Goal: Transaction & Acquisition: Purchase product/service

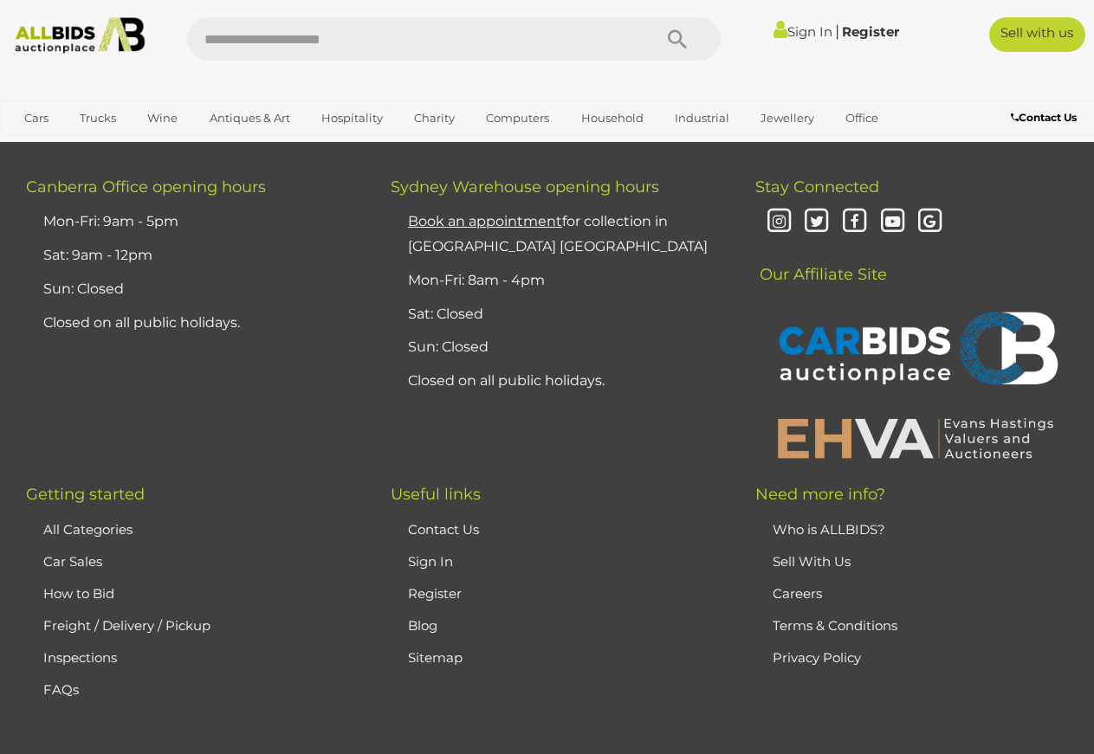
scroll to position [13429, 0]
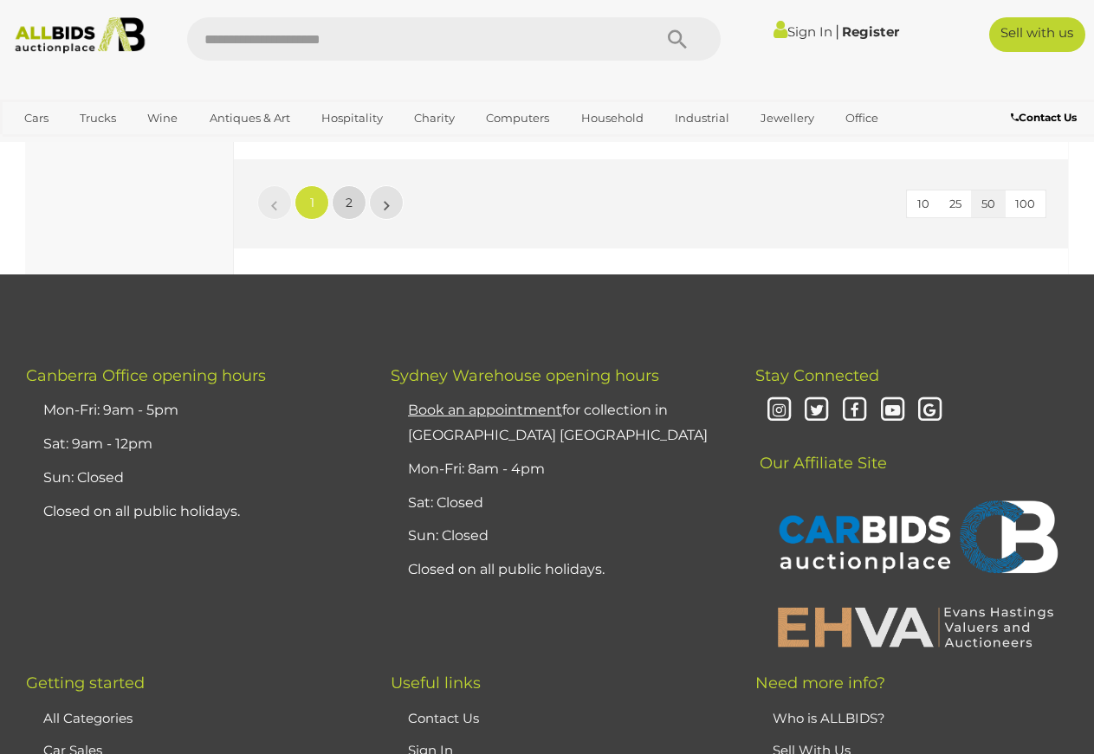
click at [352, 210] on span "2" at bounding box center [349, 203] width 7 height 16
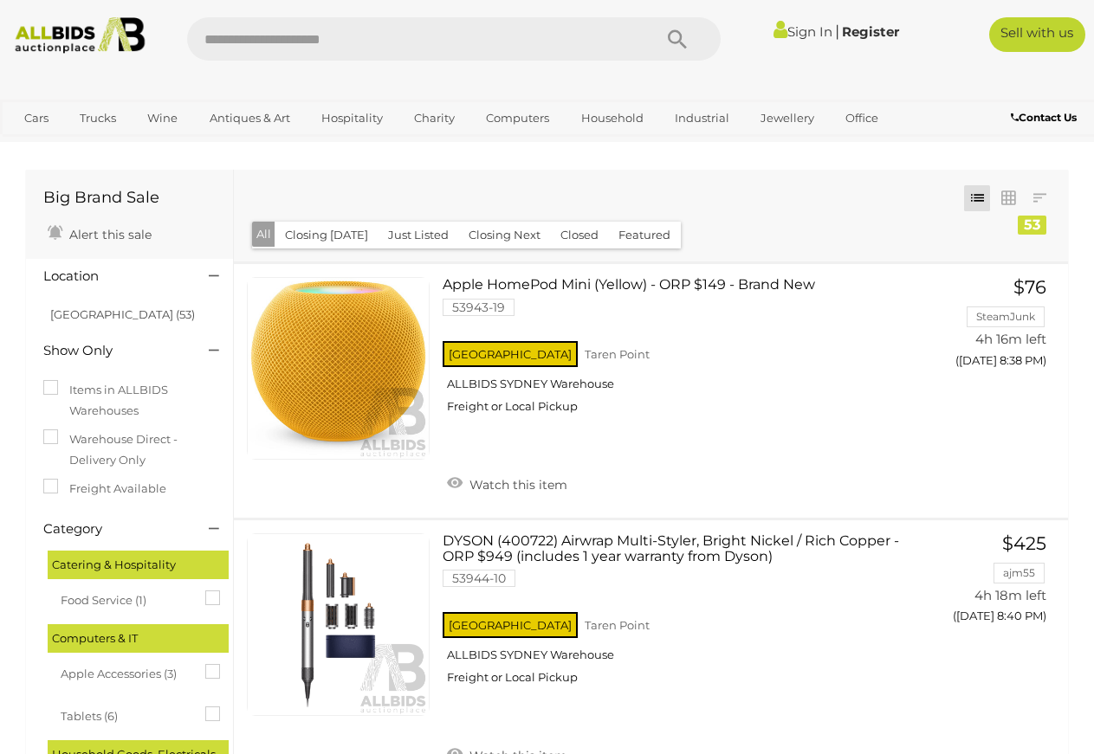
click at [92, 36] on img at bounding box center [80, 35] width 145 height 36
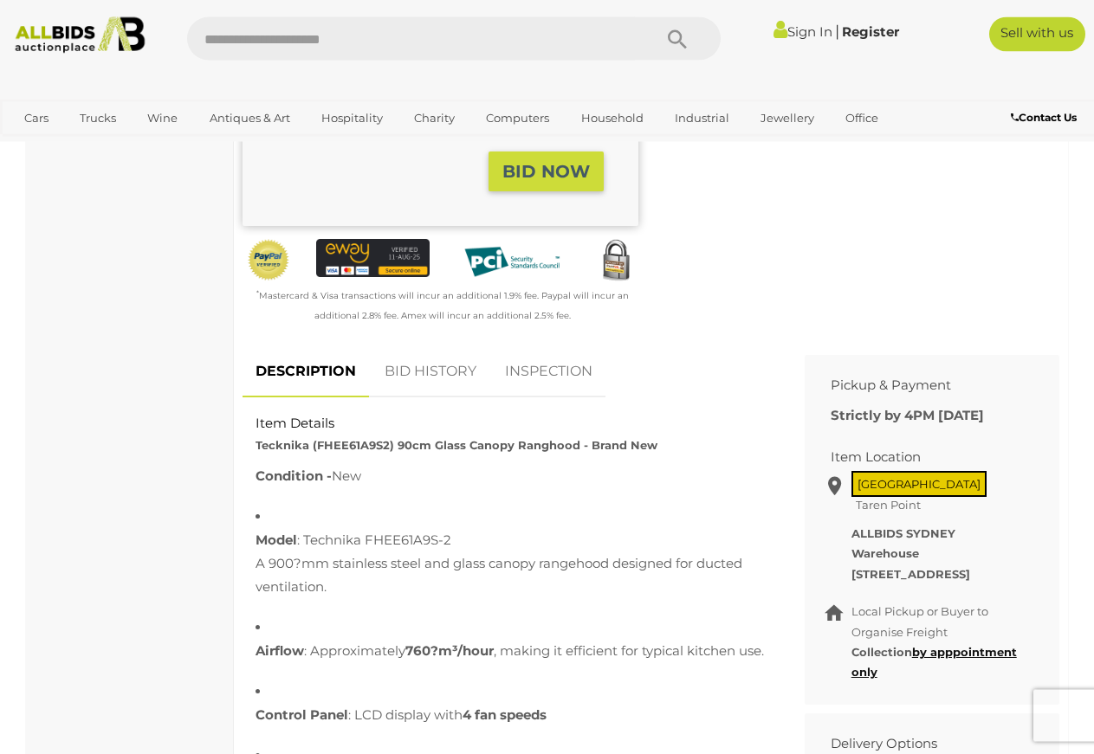
scroll to position [353, 0]
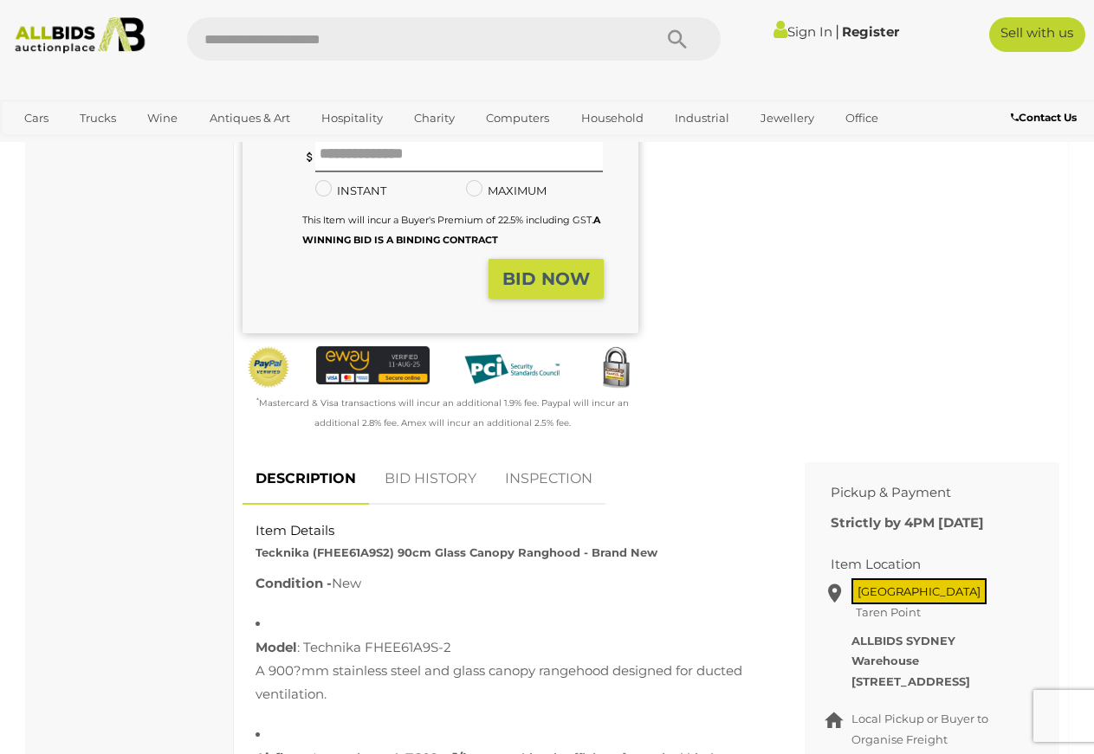
click at [421, 487] on link "BID HISTORY" at bounding box center [431, 479] width 118 height 51
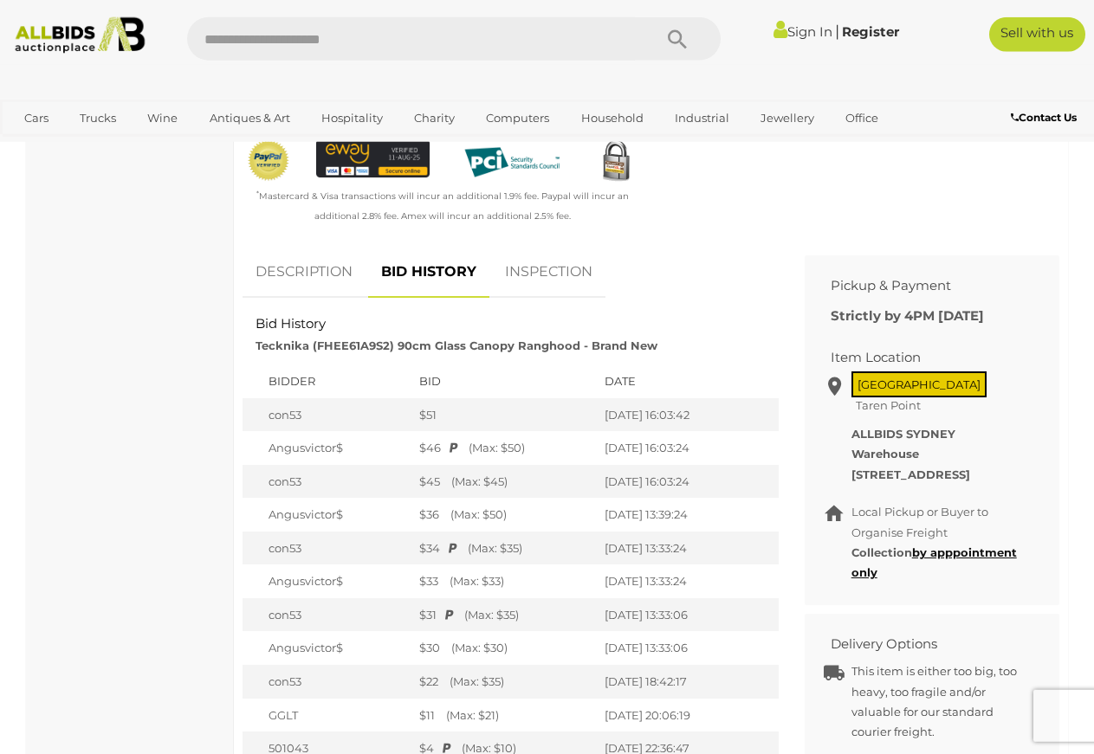
scroll to position [618, 0]
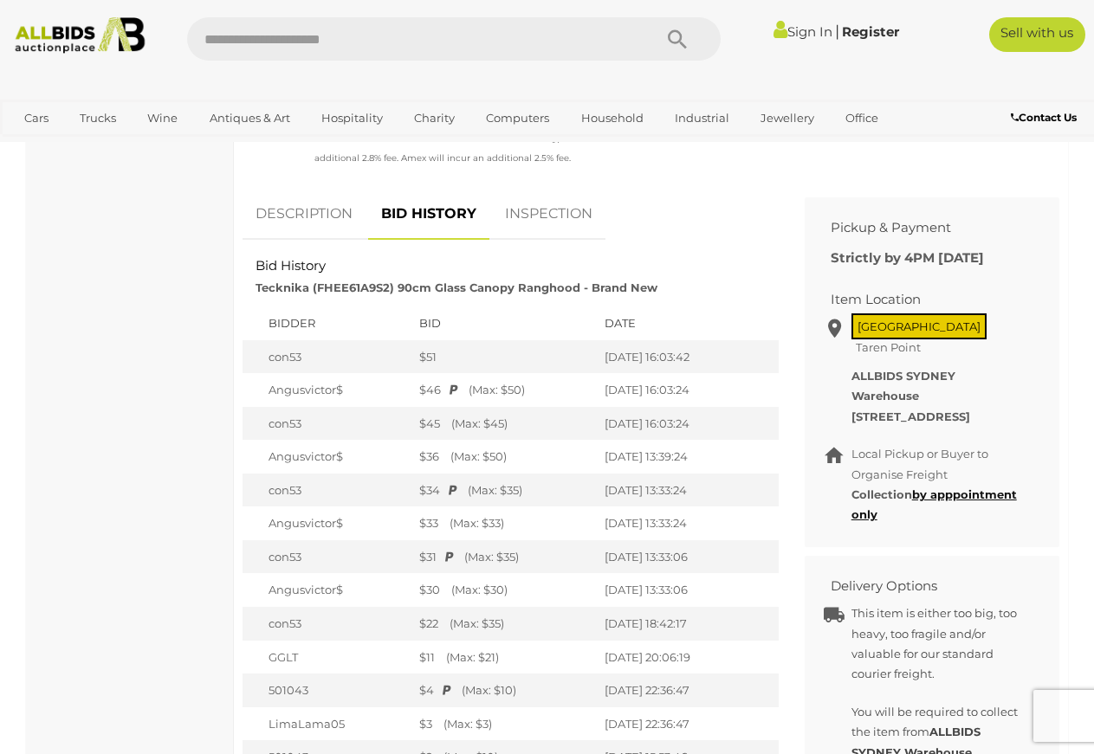
click at [556, 224] on link "INSPECTION" at bounding box center [548, 214] width 113 height 51
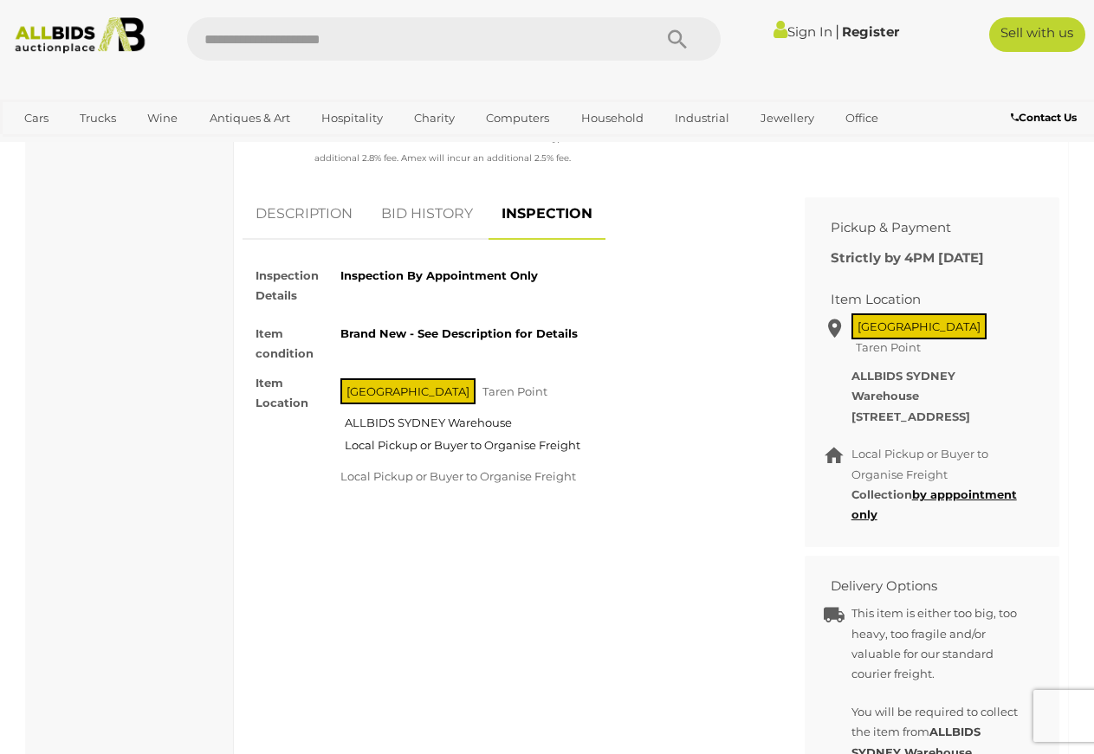
click at [300, 223] on link "DESCRIPTION" at bounding box center [304, 214] width 123 height 51
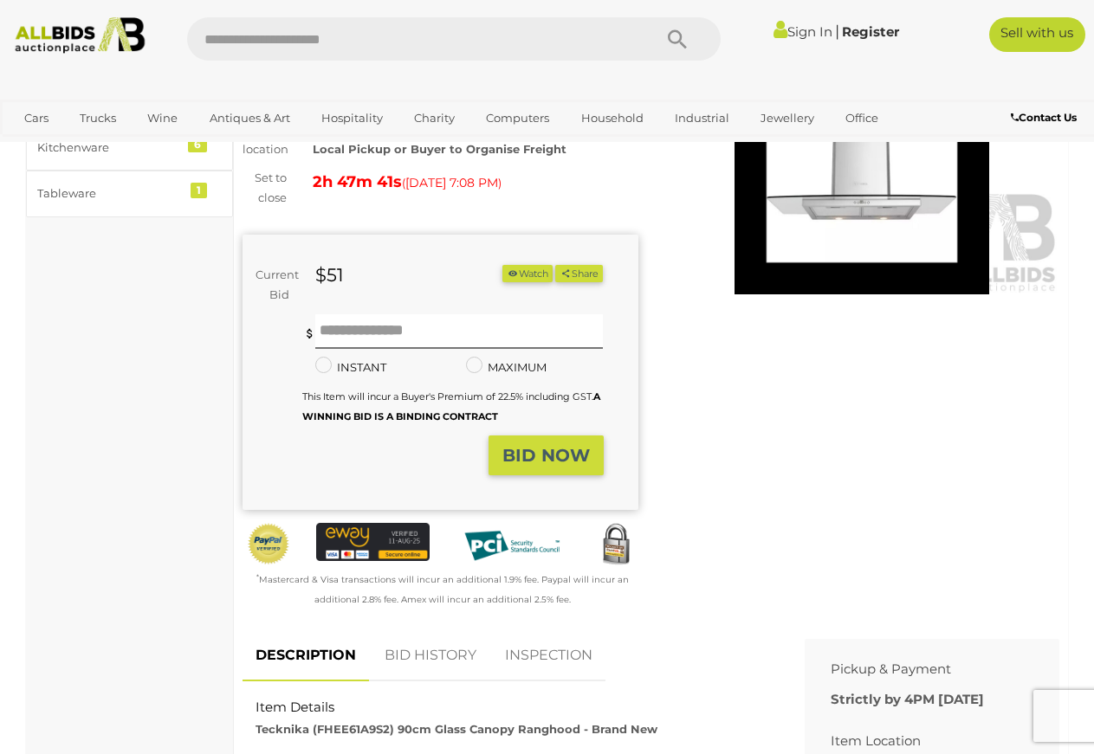
scroll to position [0, 0]
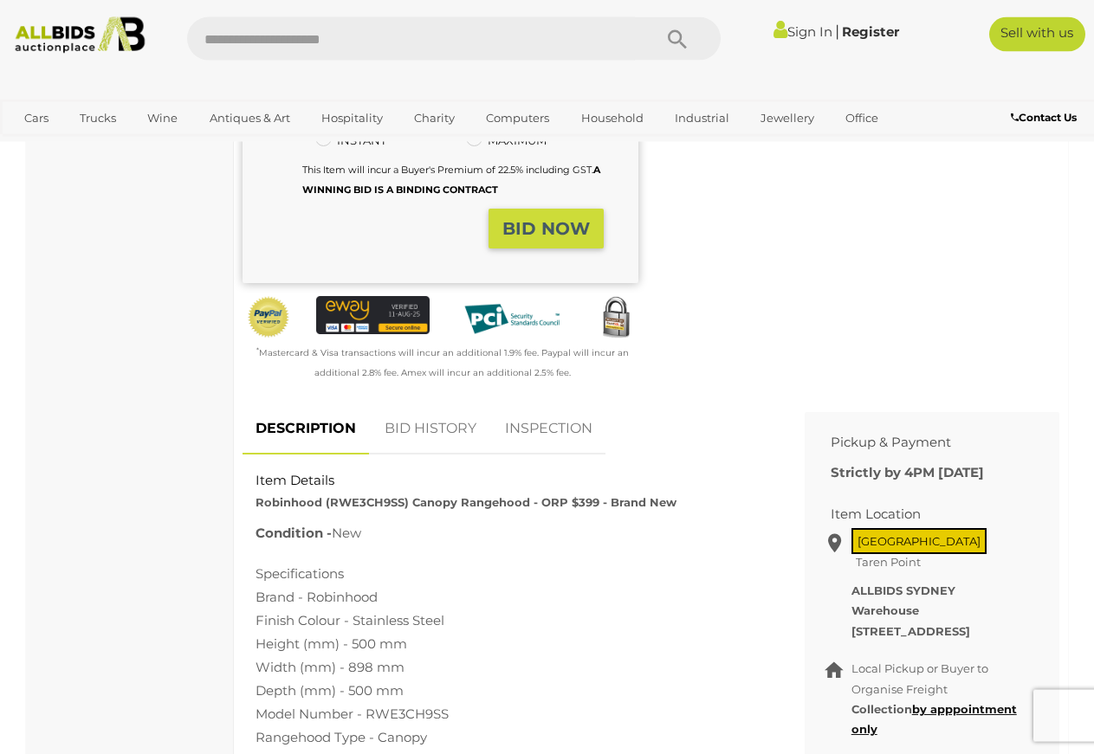
scroll to position [618, 0]
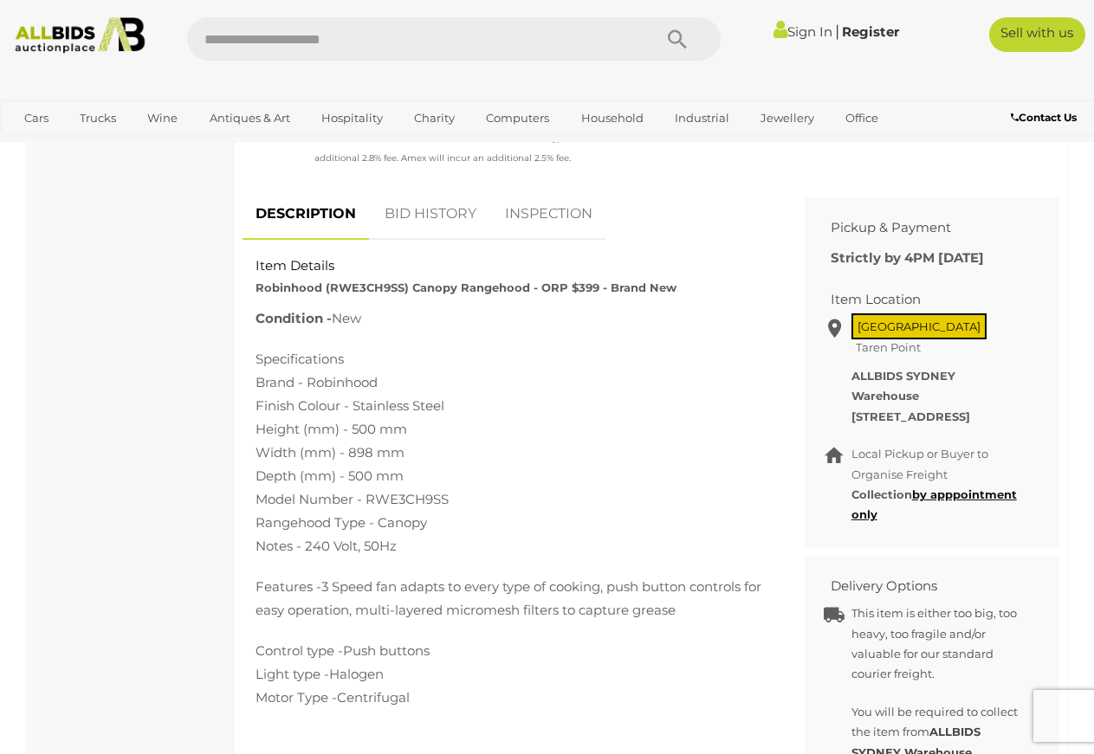
click at [419, 223] on link "BID HISTORY" at bounding box center [431, 214] width 118 height 51
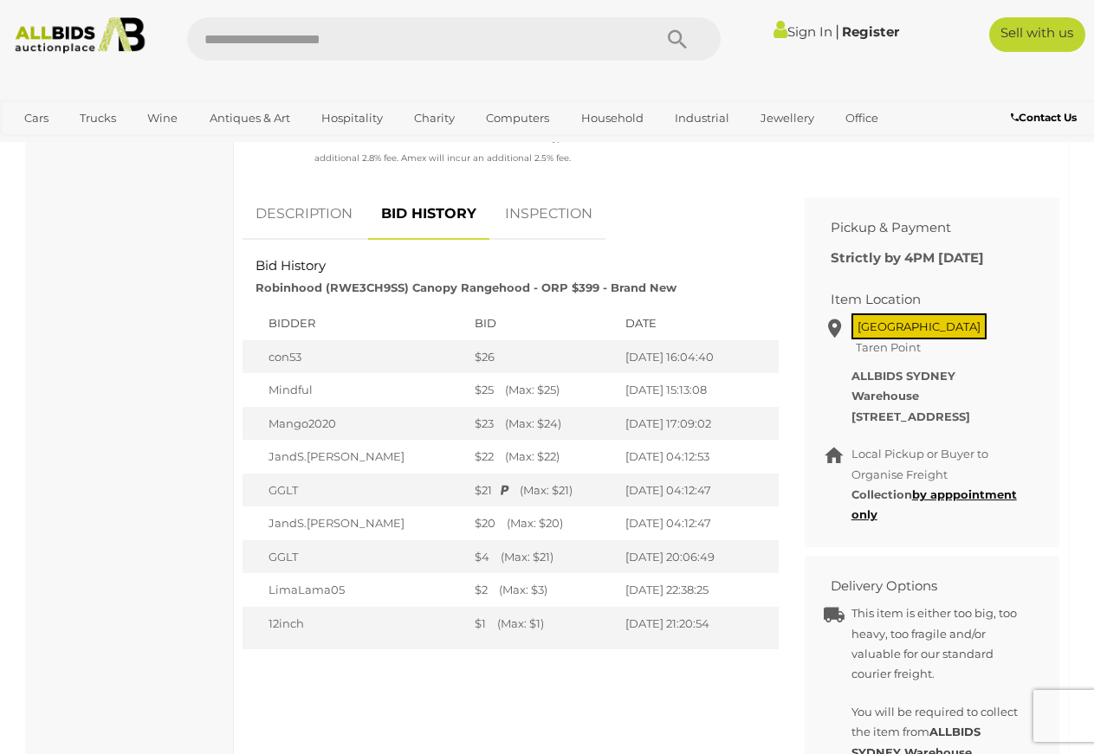
click at [303, 219] on link "DESCRIPTION" at bounding box center [304, 214] width 123 height 51
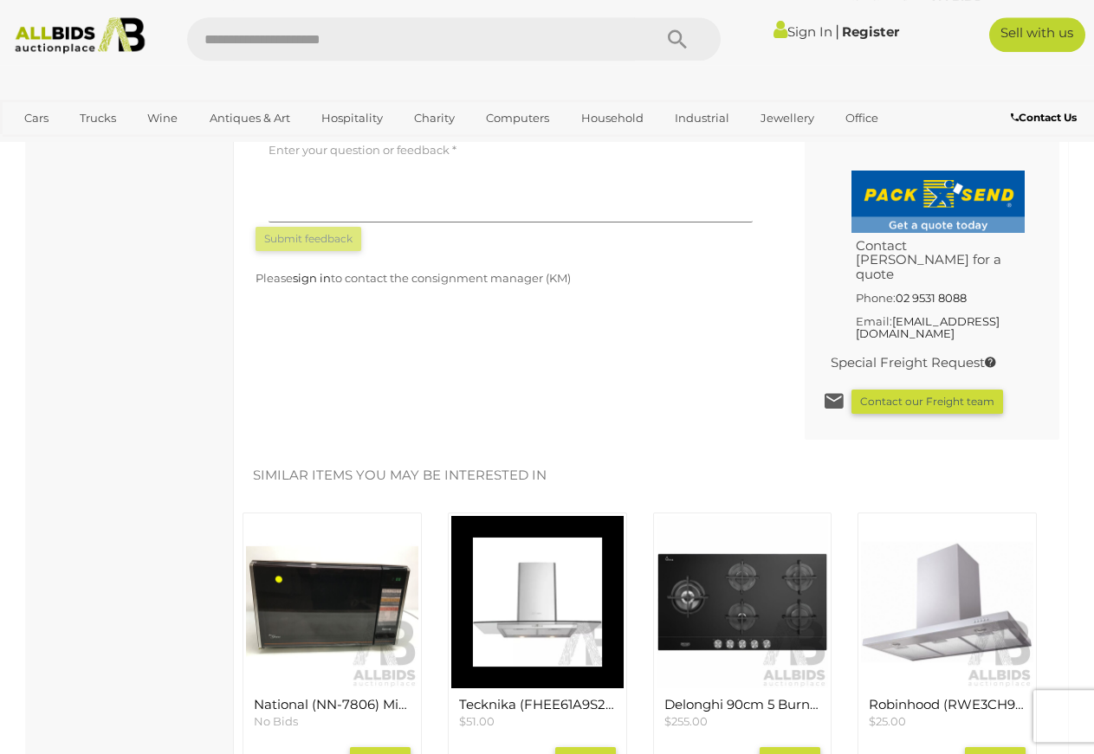
scroll to position [1060, 0]
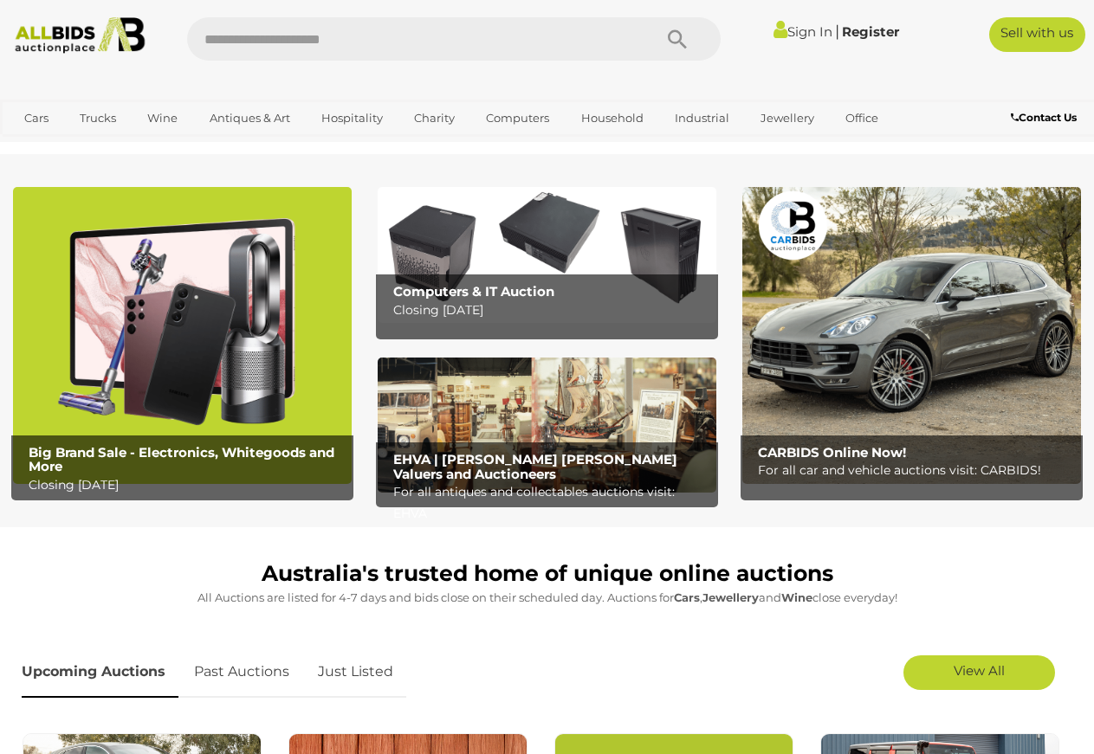
click at [479, 309] on p "Closing Tuesday 12th August" at bounding box center [551, 311] width 317 height 22
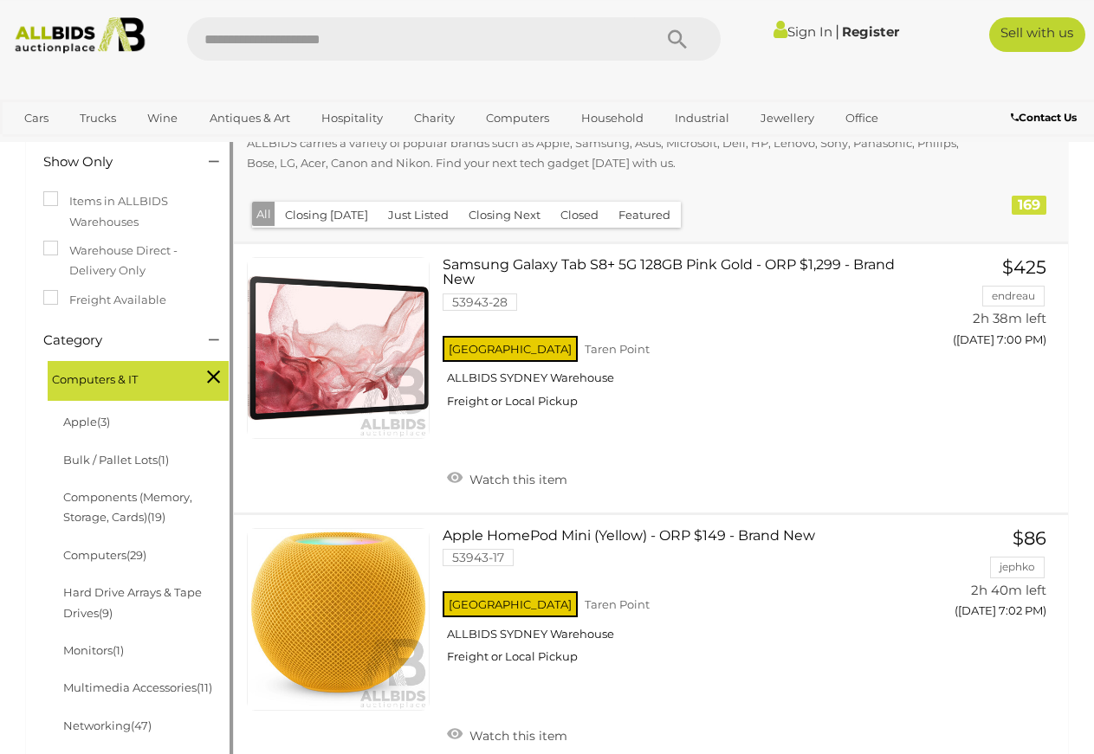
scroll to position [177, 0]
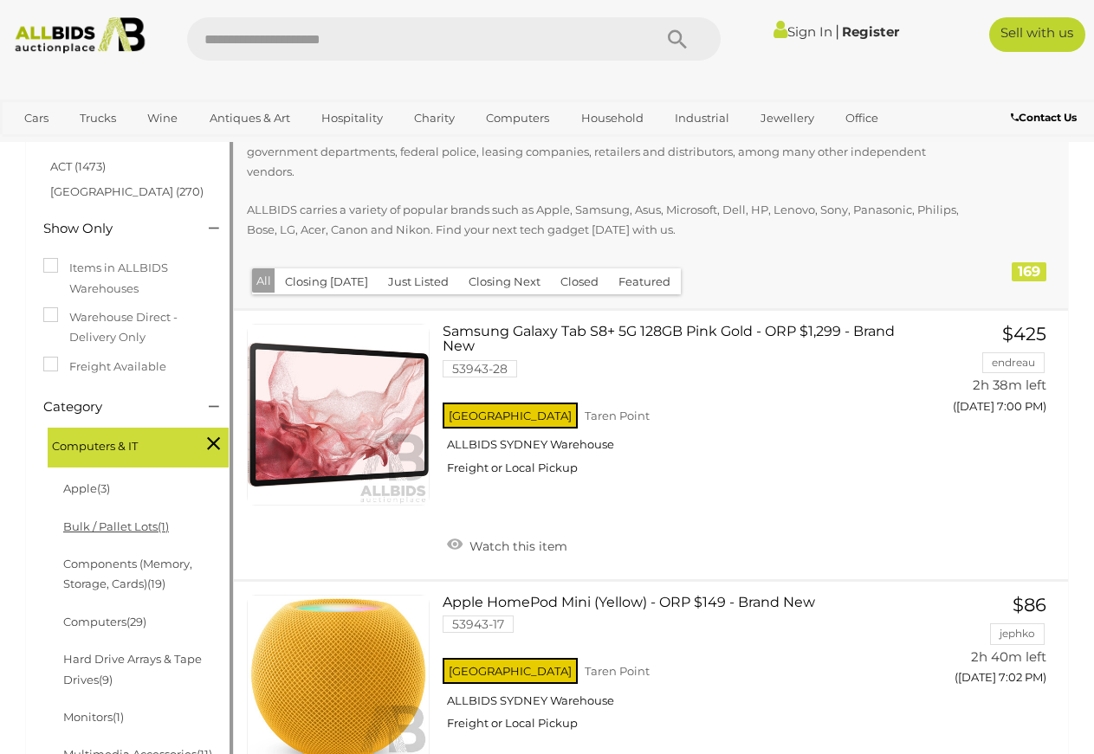
click at [143, 527] on link "Bulk / Pallet Lots (1)" at bounding box center [116, 527] width 106 height 14
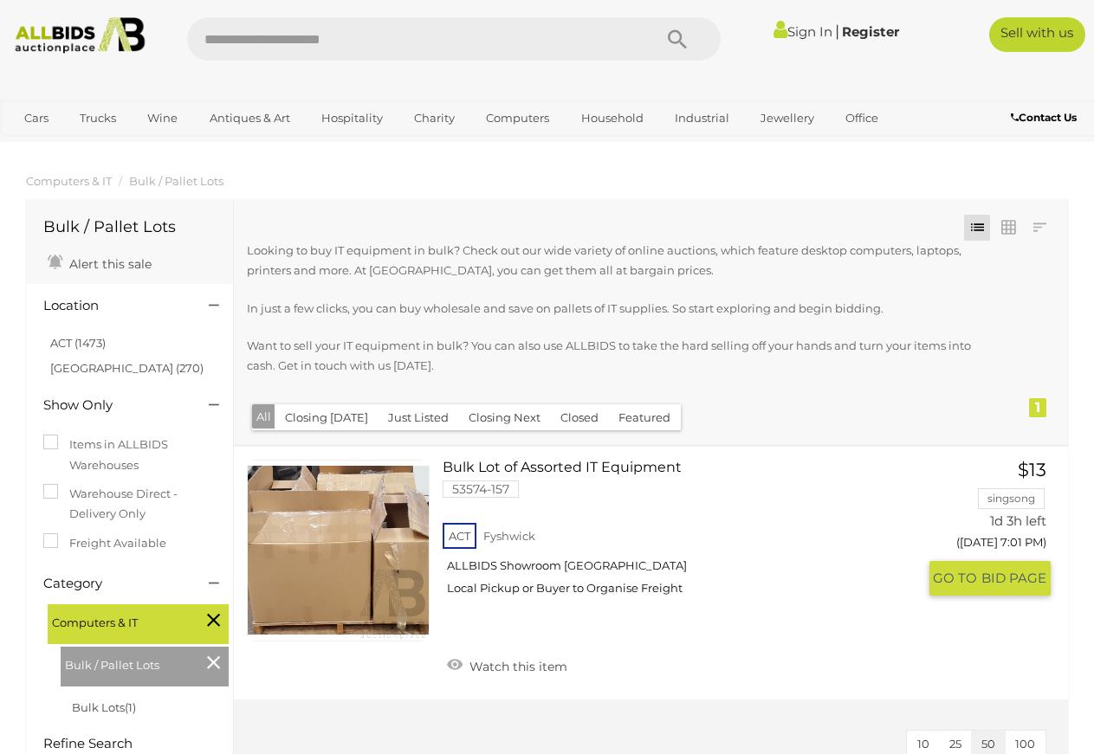
click at [511, 465] on link "Bulk Lot of Assorted IT Equipment 53574-157 ACT Fyshwick ALLBIDS Showroom [GEOG…" at bounding box center [686, 535] width 461 height 150
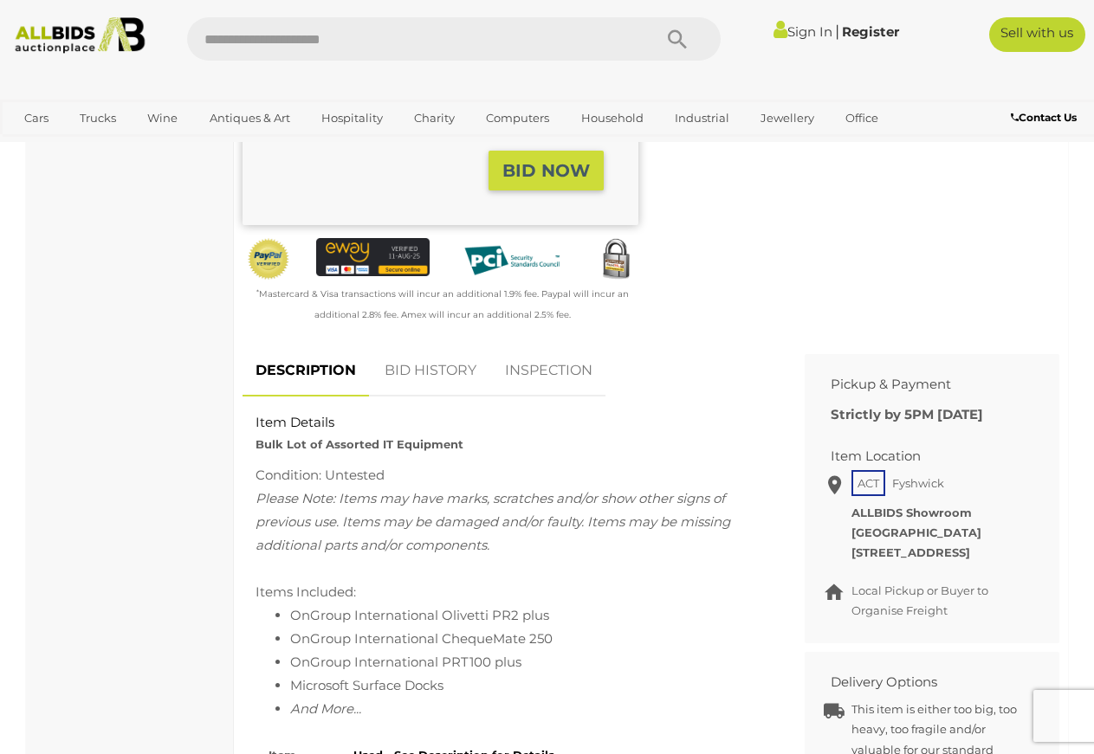
scroll to position [88, 0]
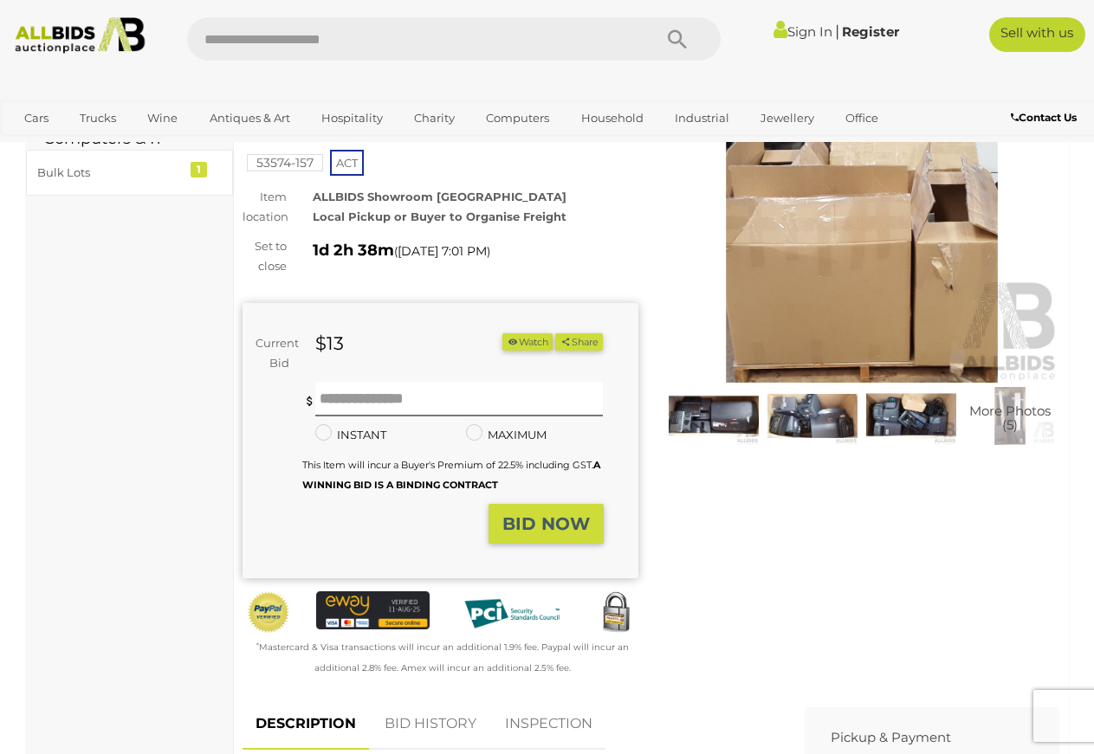
click at [712, 417] on img at bounding box center [714, 416] width 90 height 58
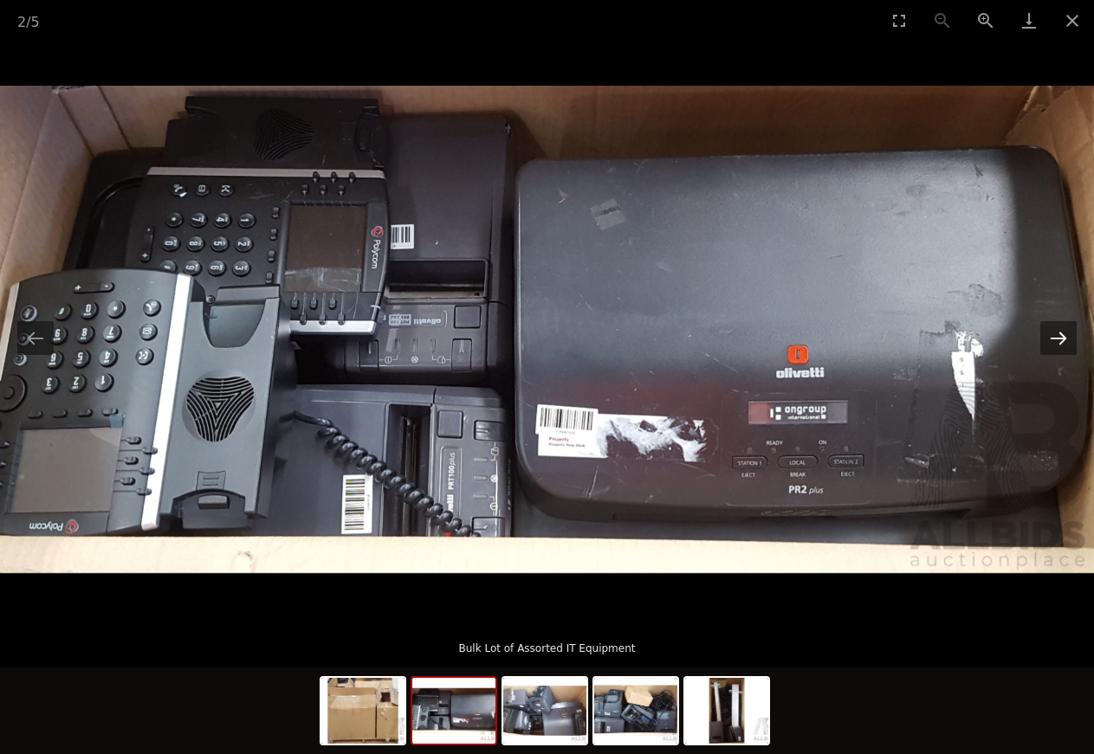
click at [1068, 342] on button "Next slide" at bounding box center [1058, 338] width 36 height 34
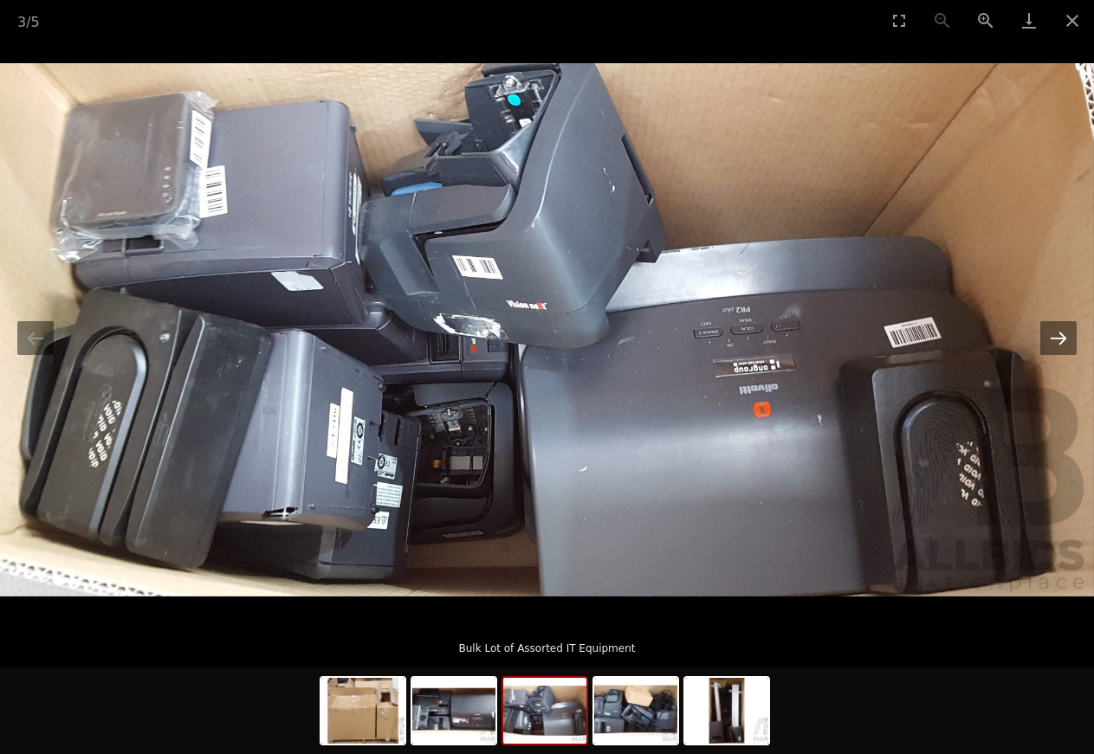
click at [1068, 342] on button "Next slide" at bounding box center [1058, 338] width 36 height 34
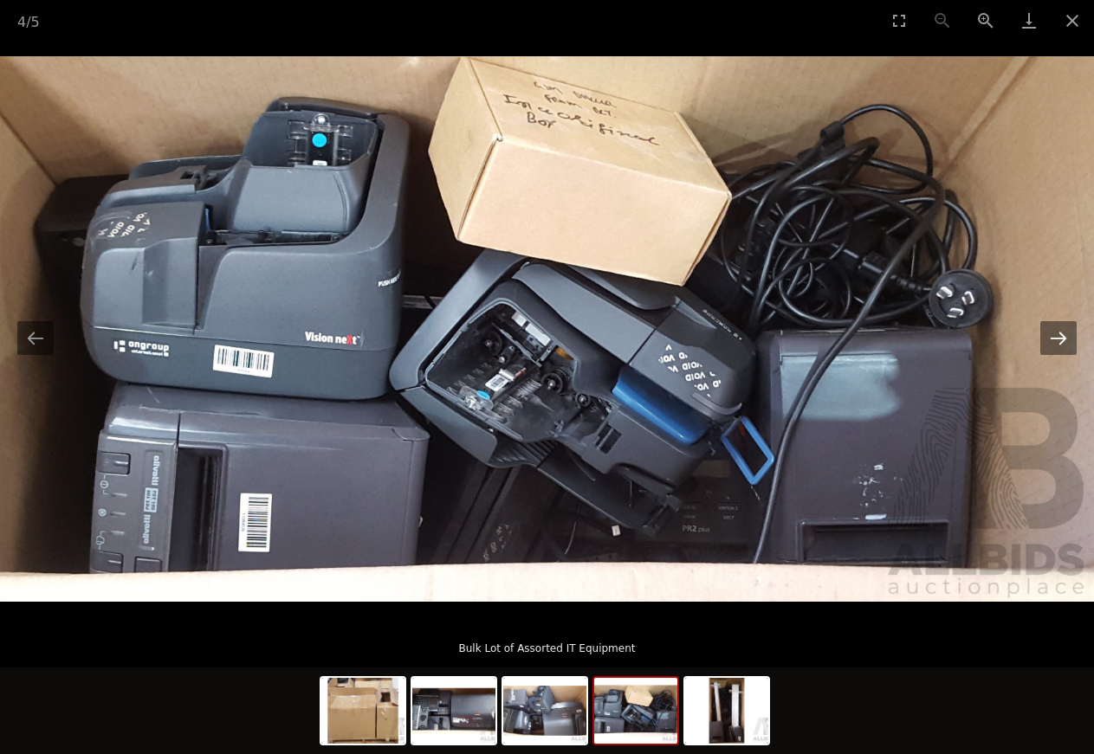
click at [1068, 342] on button "Next slide" at bounding box center [1058, 338] width 36 height 34
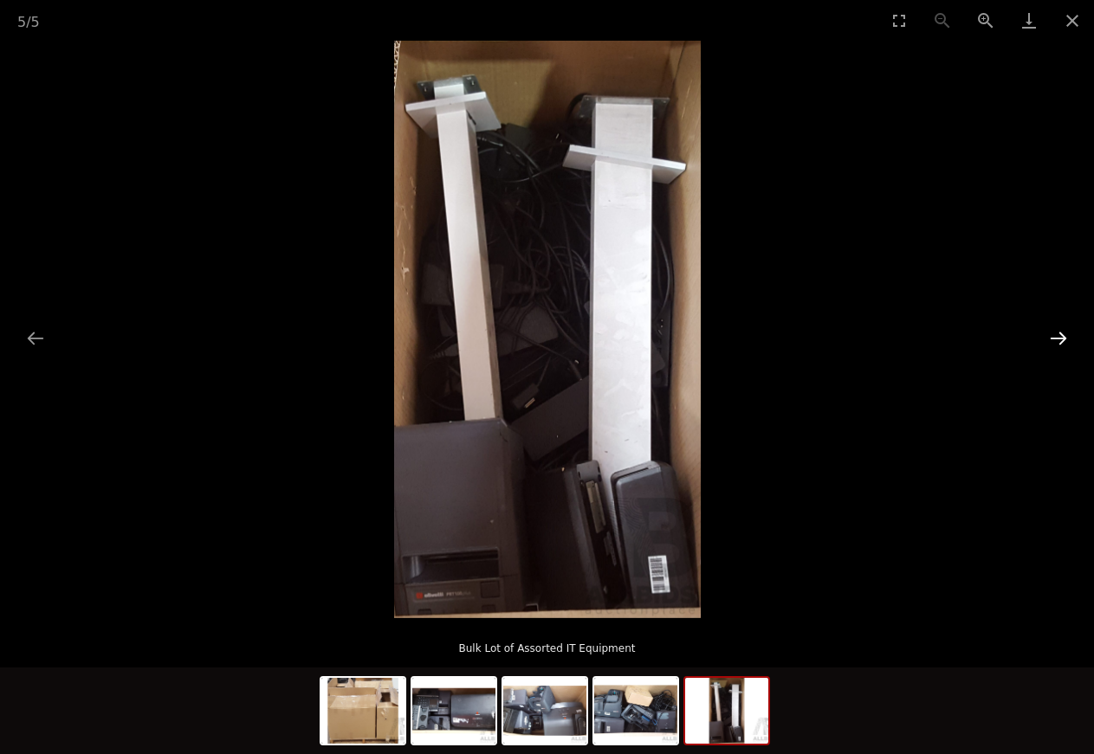
click at [1068, 342] on button "Next slide" at bounding box center [1058, 338] width 36 height 34
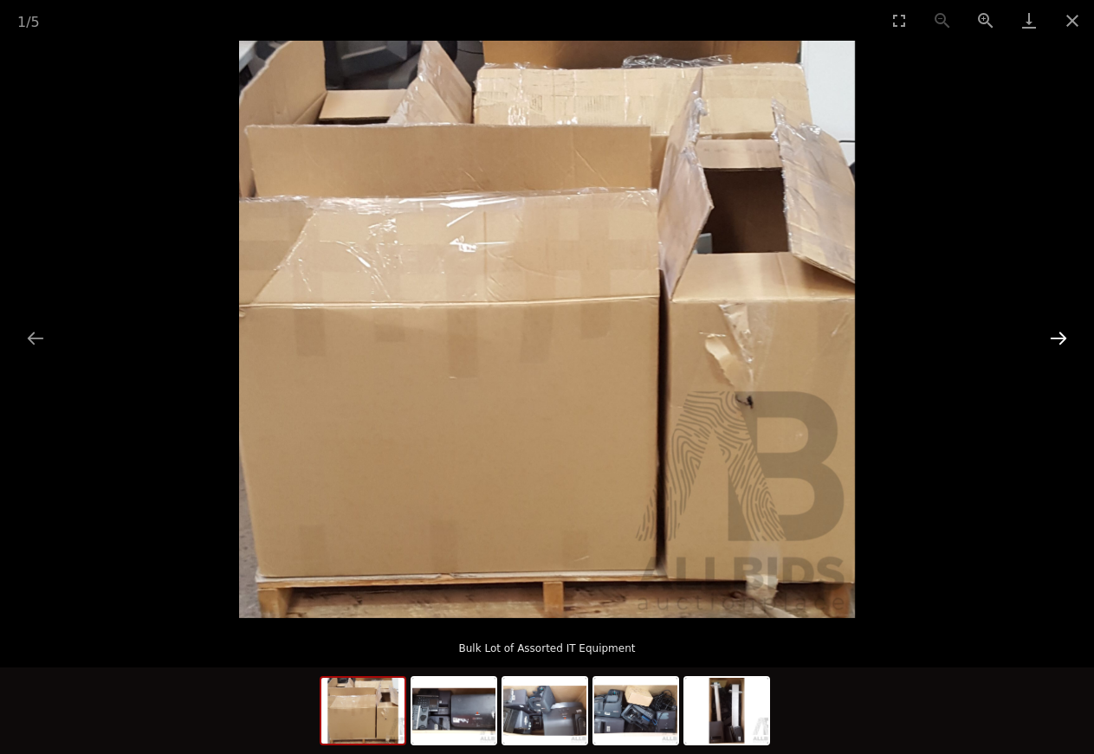
click at [1068, 342] on button "Next slide" at bounding box center [1058, 338] width 36 height 34
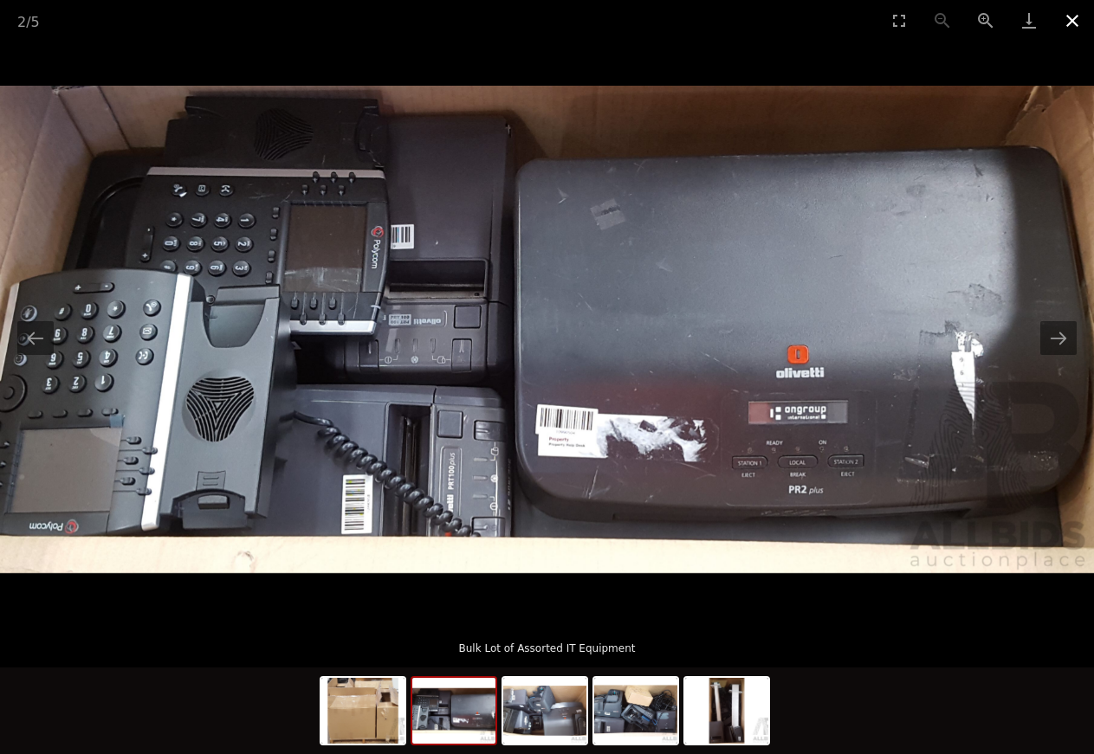
click at [1071, 23] on button "Close gallery" at bounding box center [1072, 20] width 43 height 41
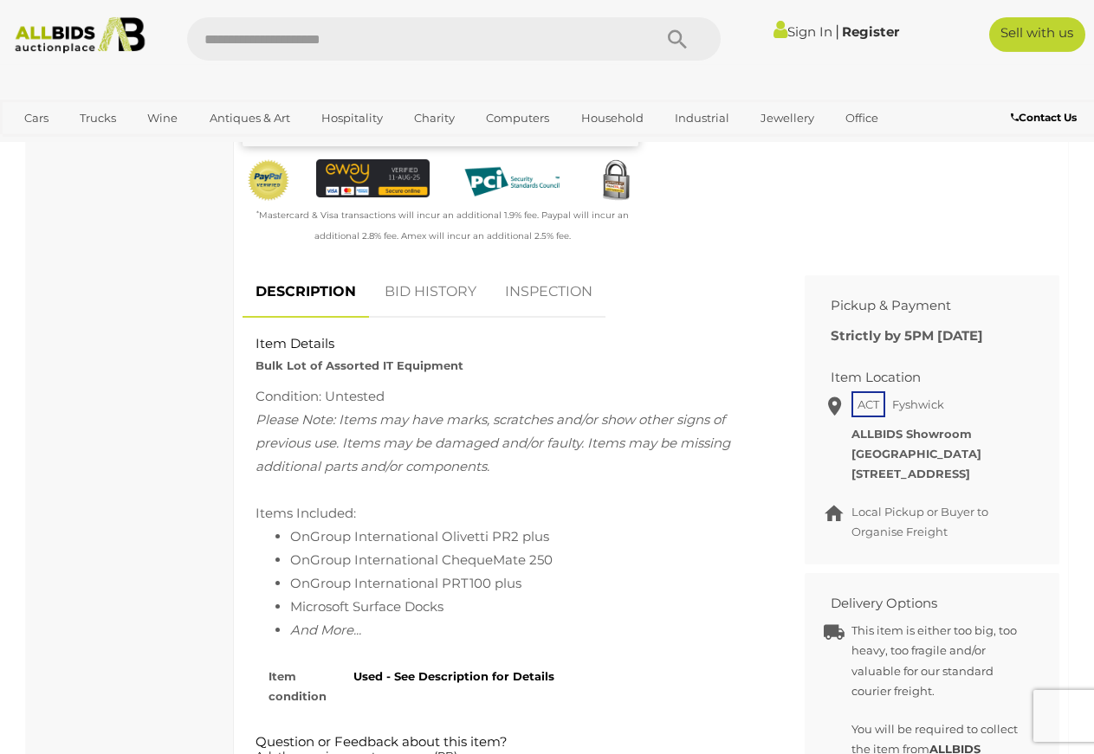
scroll to position [177, 0]
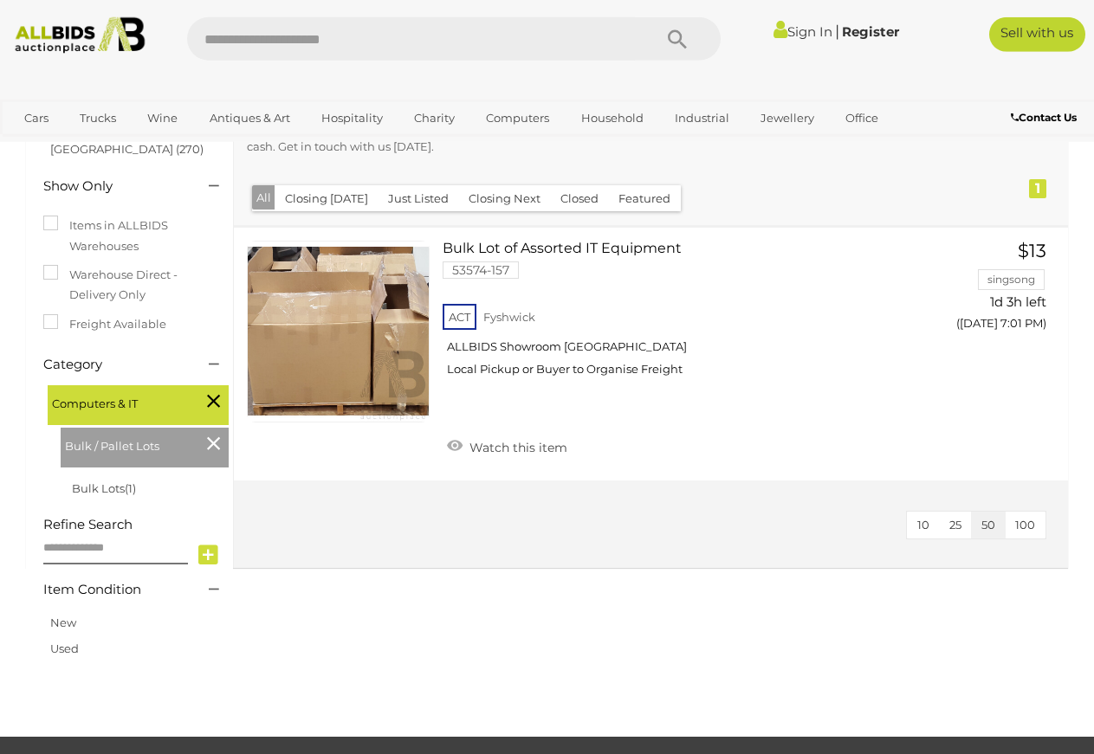
scroll to position [91, 0]
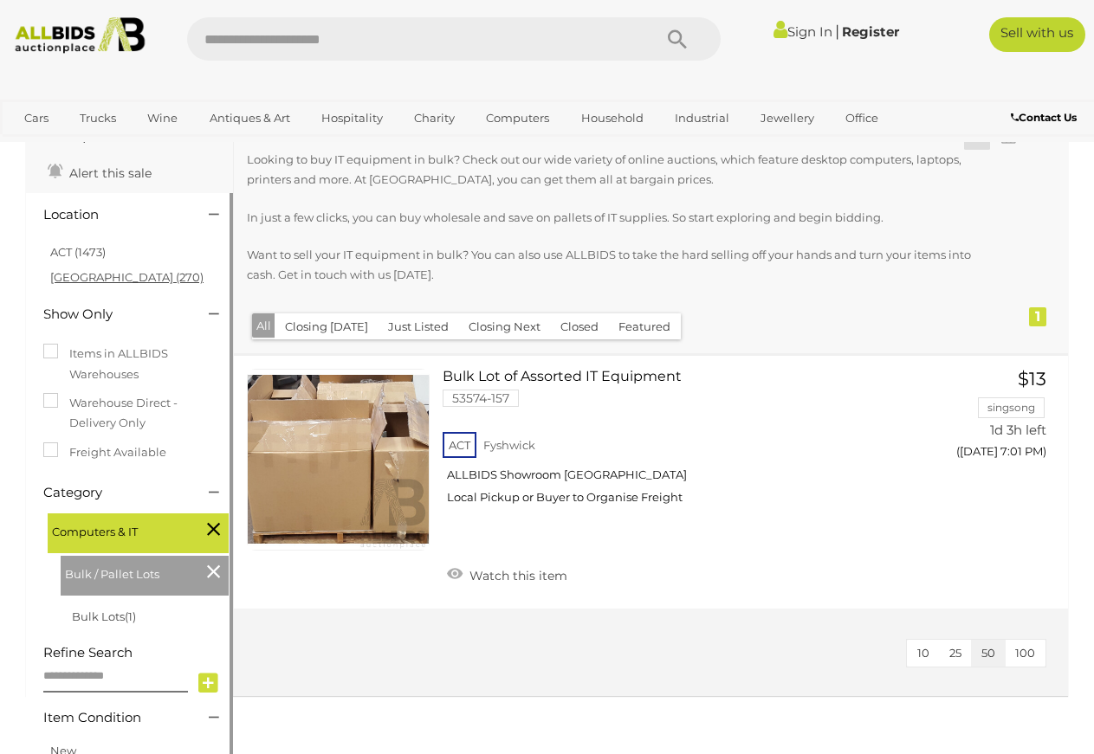
click at [82, 281] on link "[GEOGRAPHIC_DATA] (270)" at bounding box center [126, 277] width 153 height 14
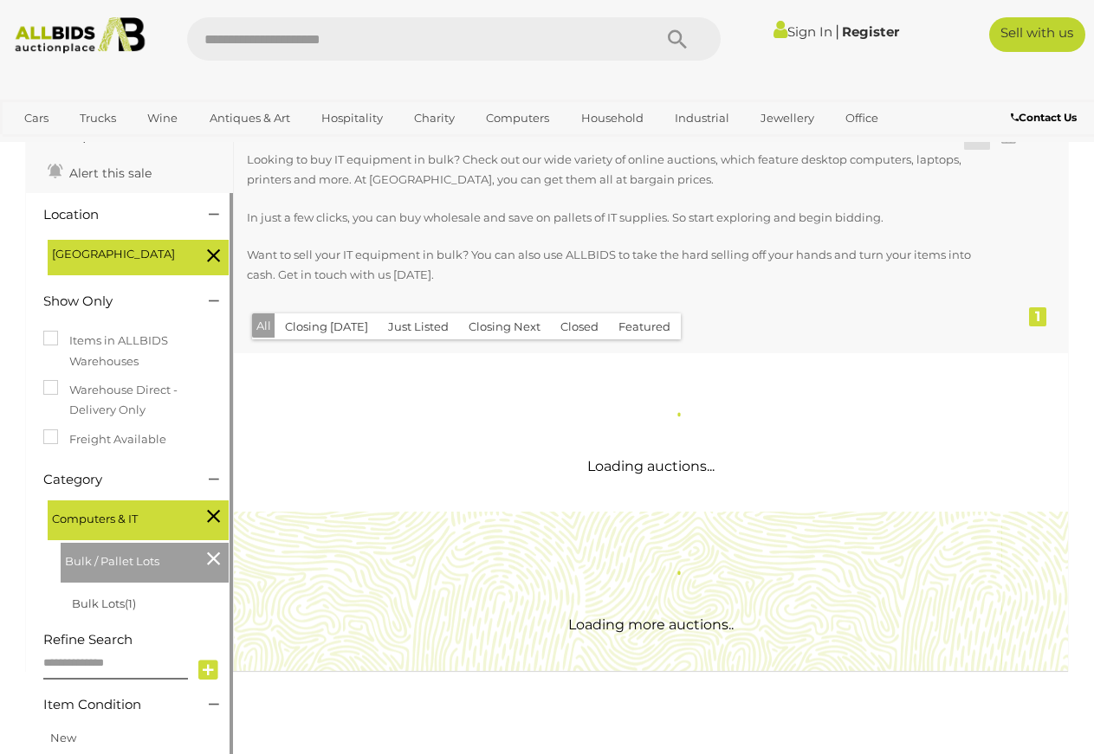
scroll to position [0, 0]
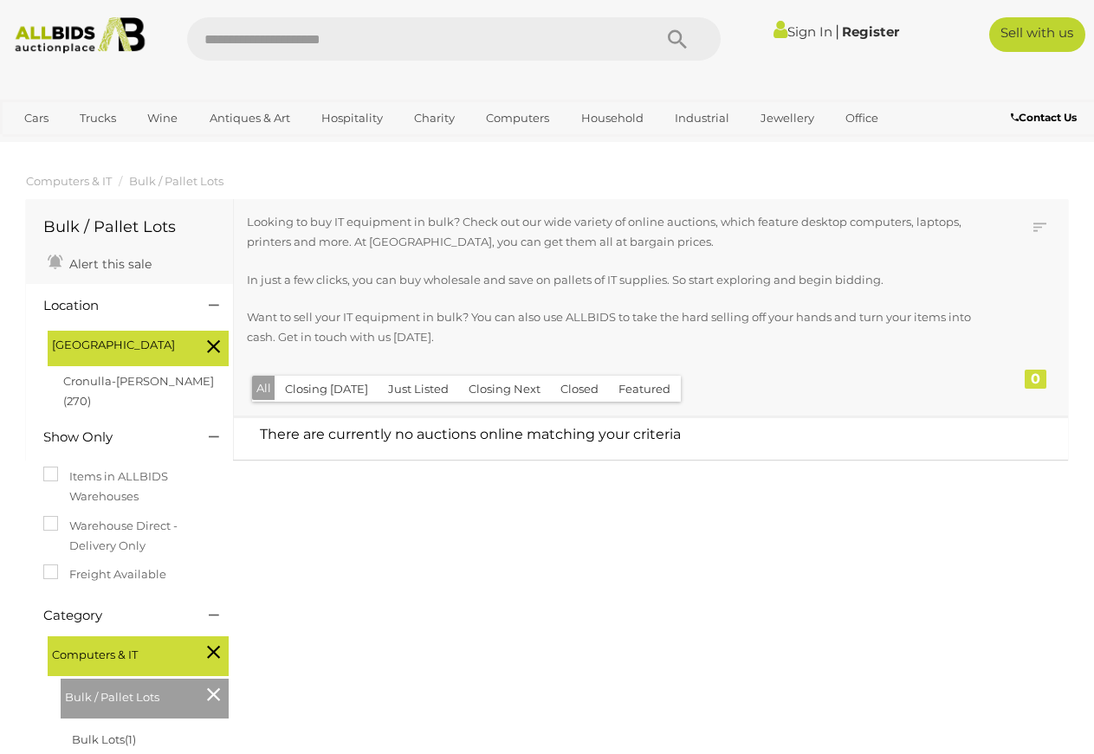
click at [209, 349] on icon at bounding box center [213, 346] width 13 height 23
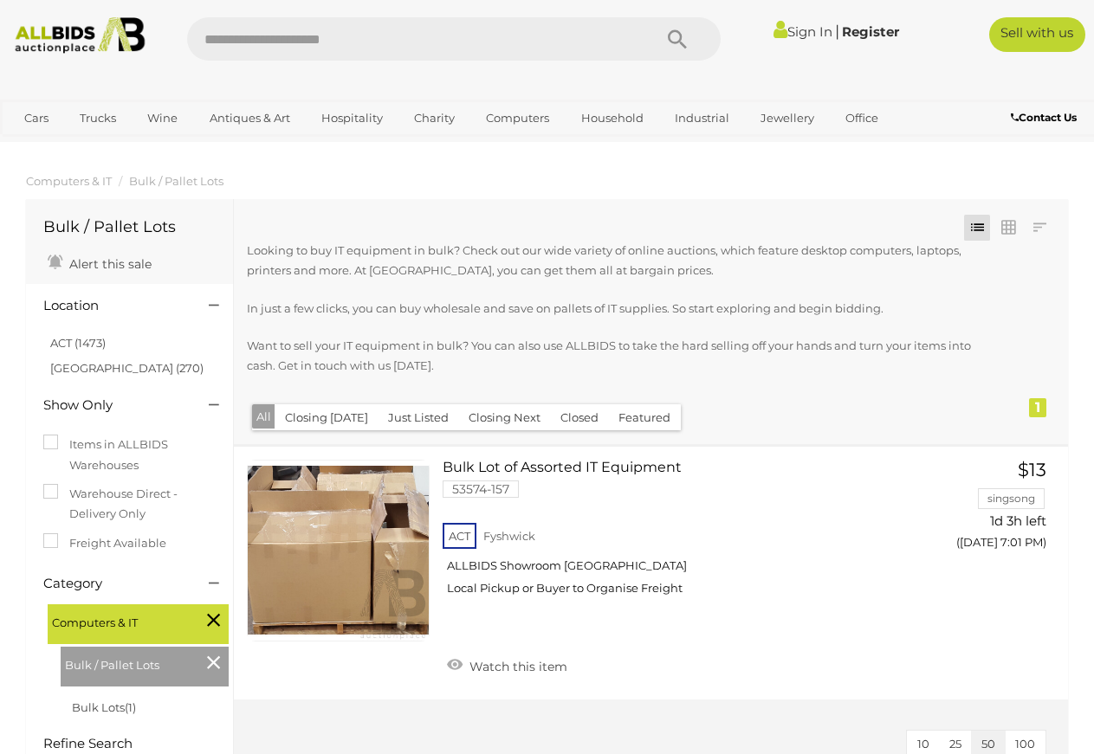
scroll to position [356, 0]
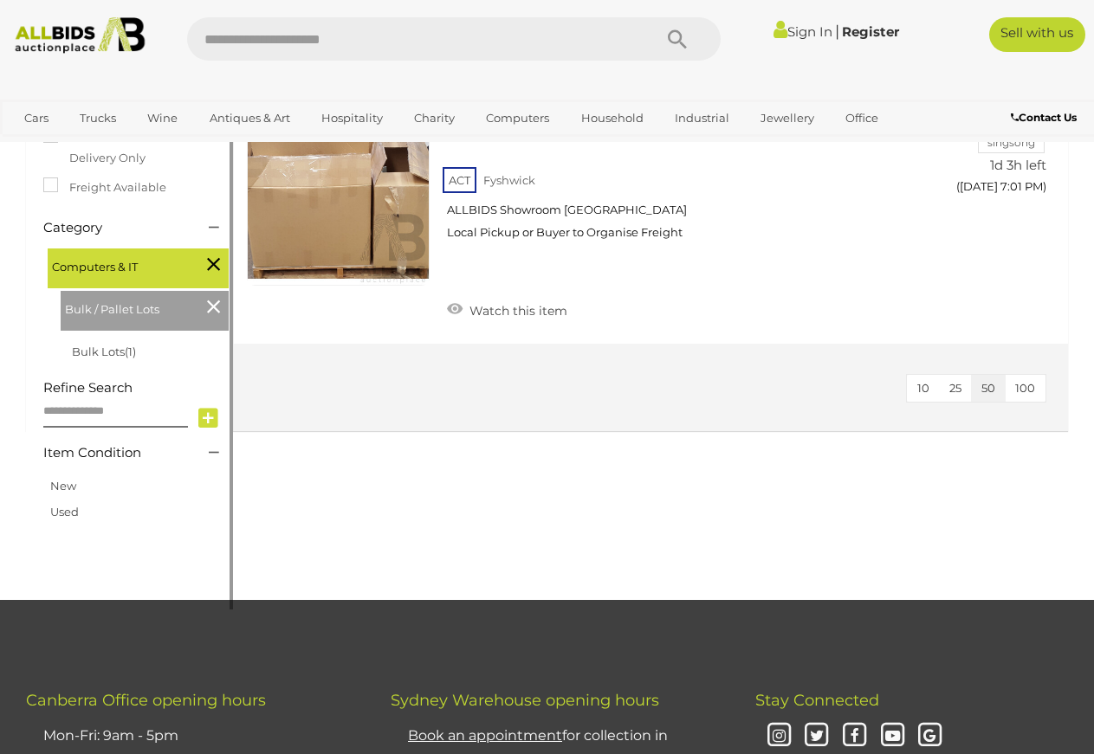
click at [220, 308] on div "Bulk / Pallet Lots" at bounding box center [145, 311] width 168 height 40
click at [213, 314] on icon at bounding box center [213, 306] width 13 height 23
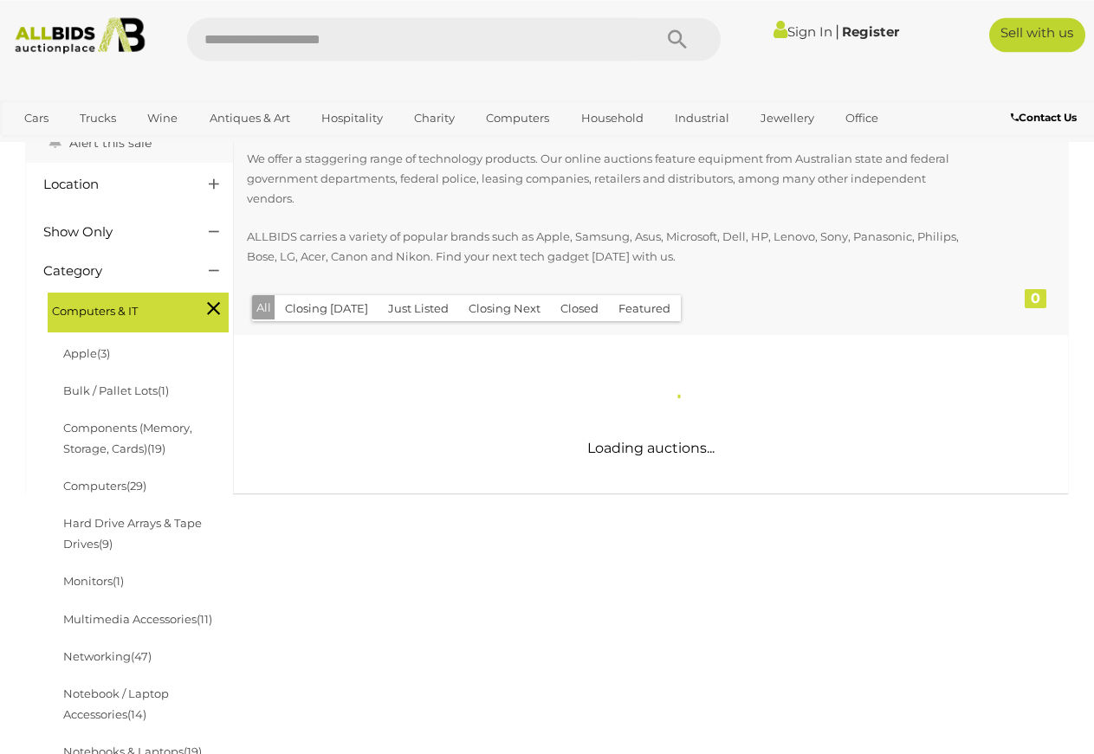
scroll to position [353, 0]
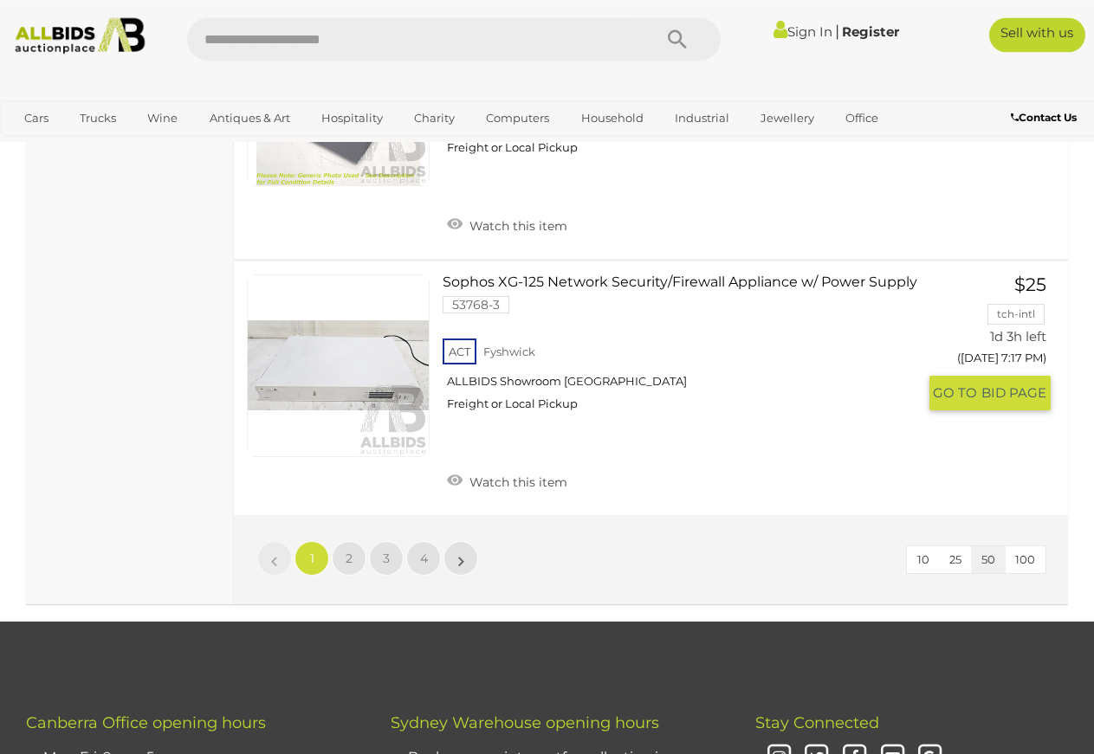
scroll to position [13638, 0]
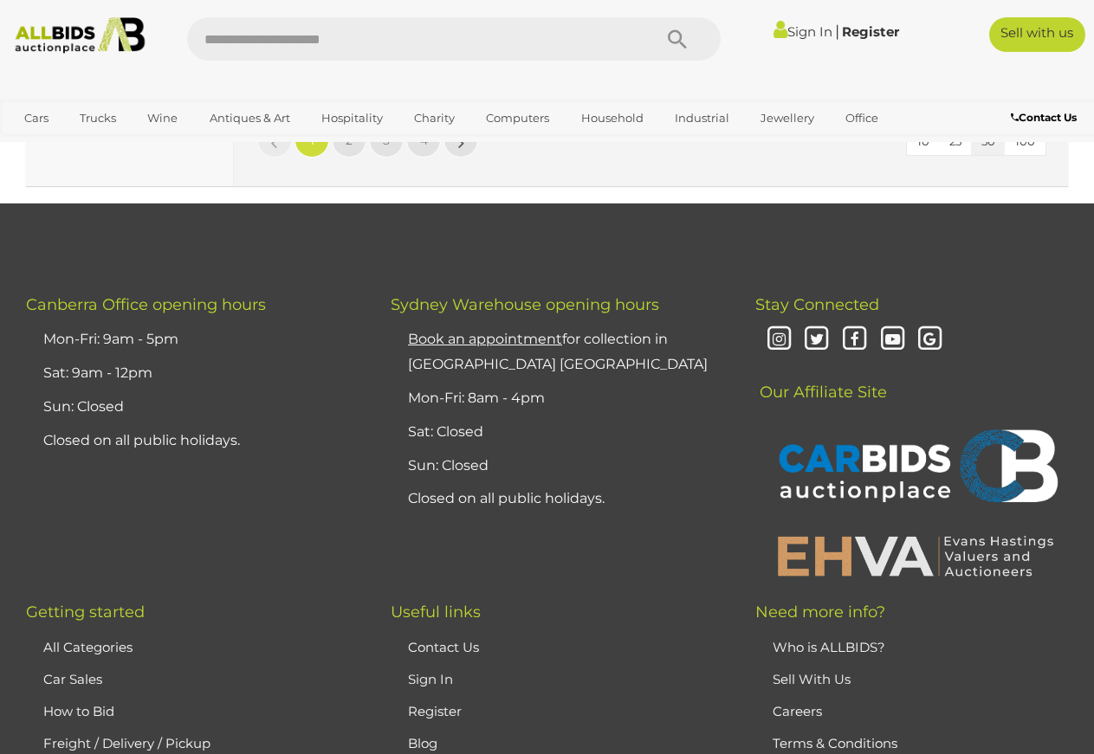
click at [1014, 155] on button "100" at bounding box center [1025, 141] width 41 height 27
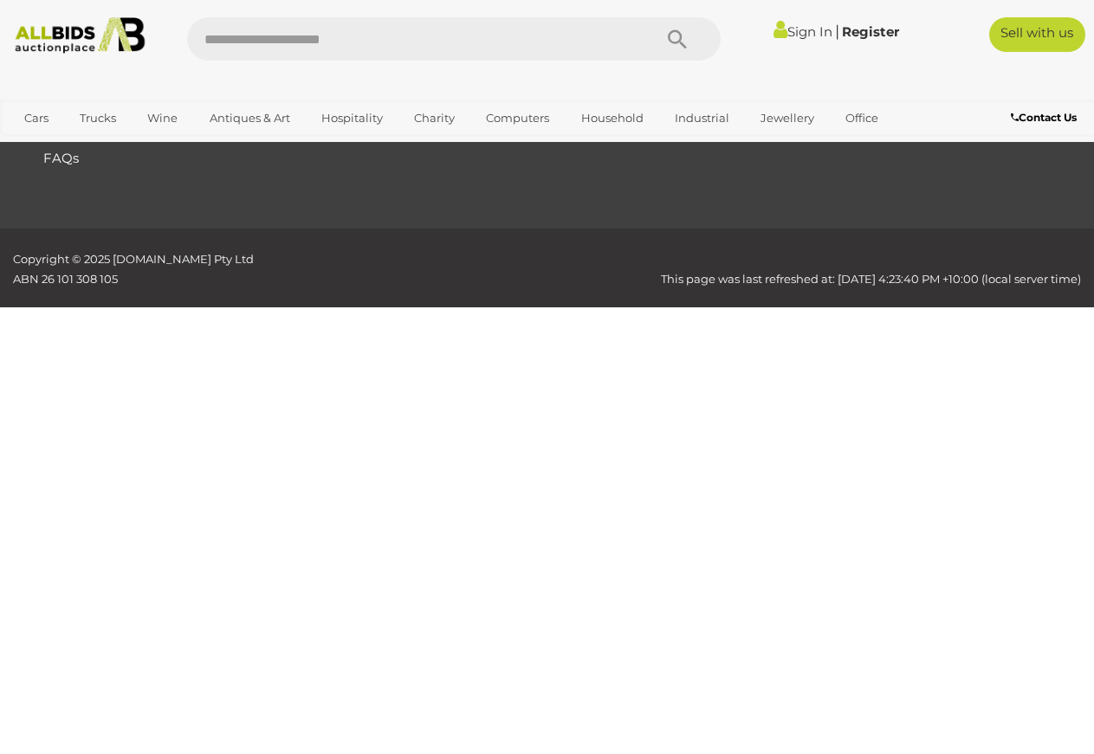
scroll to position [291, 0]
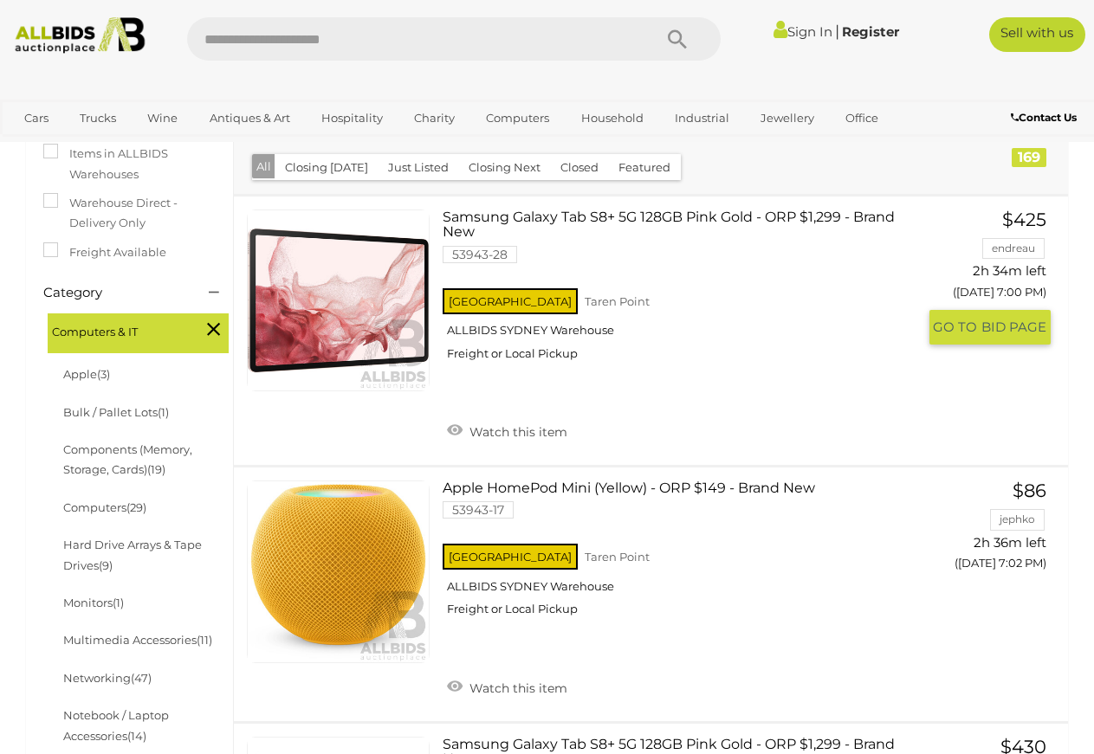
scroll to position [8805, 0]
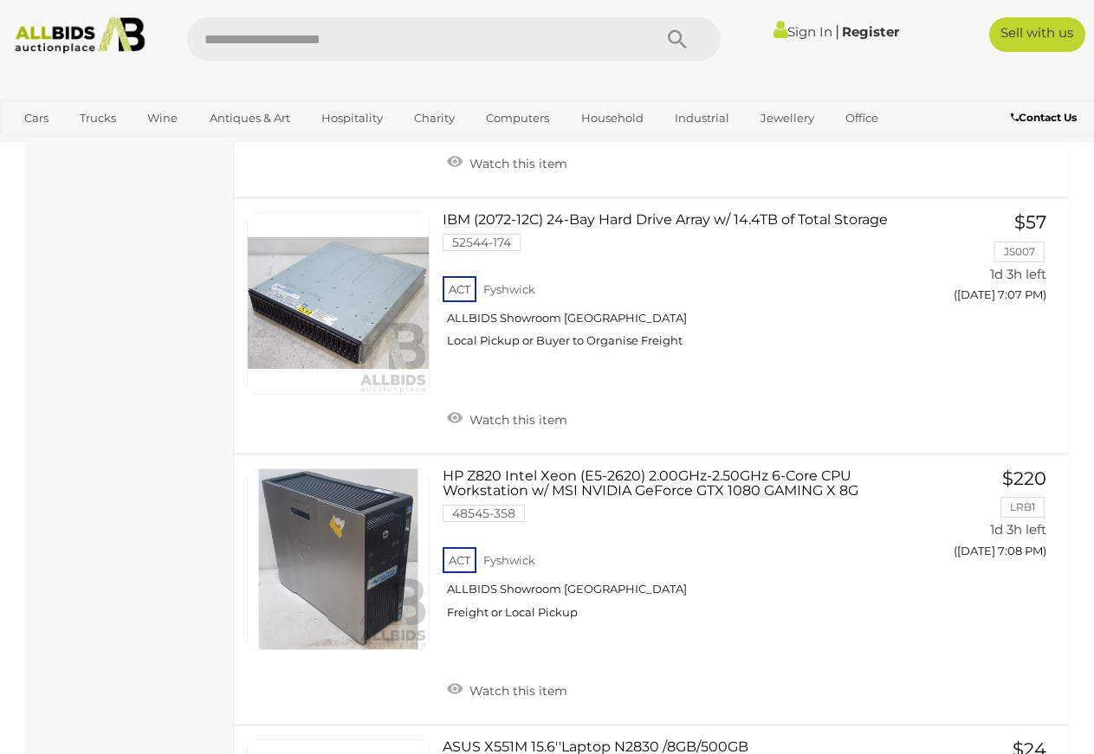
scroll to position [8805, 0]
click at [939, 83] on span "GO TO" at bounding box center [957, 74] width 49 height 17
